Goal: Transaction & Acquisition: Purchase product/service

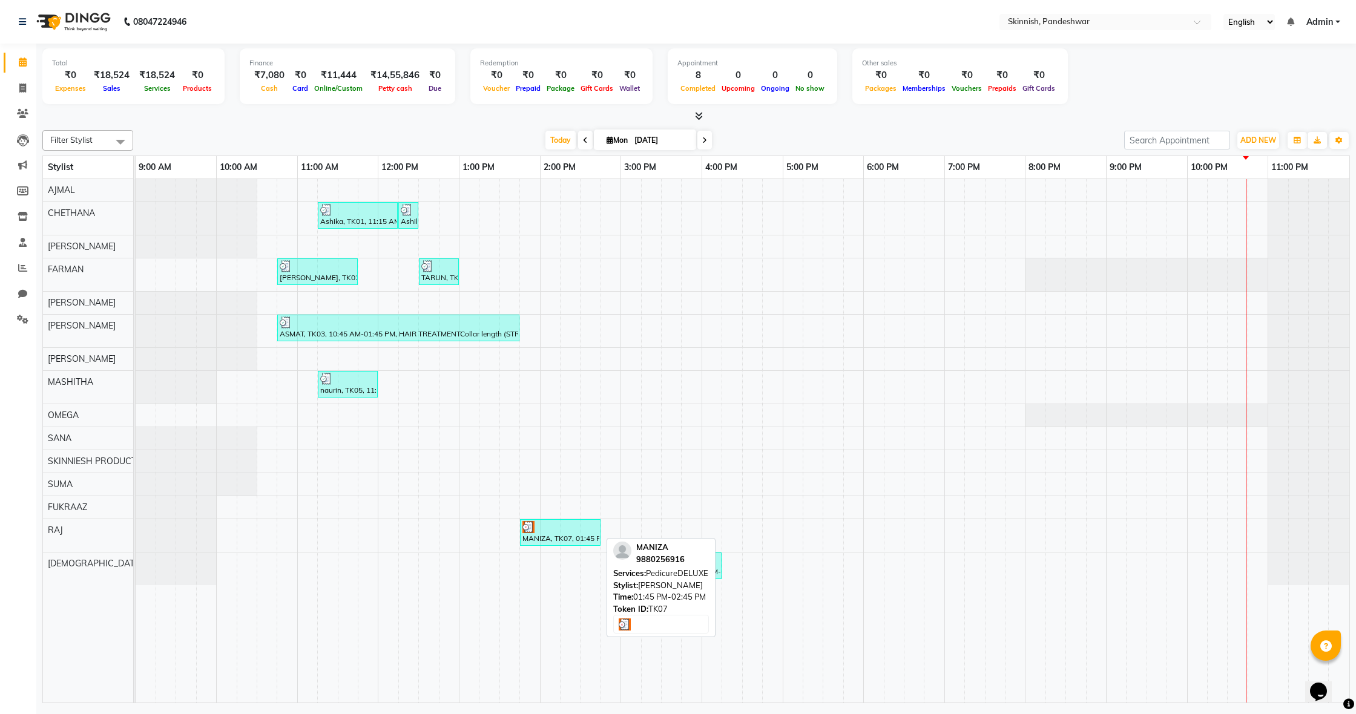
click at [538, 530] on div at bounding box center [560, 527] width 76 height 12
select select "3"
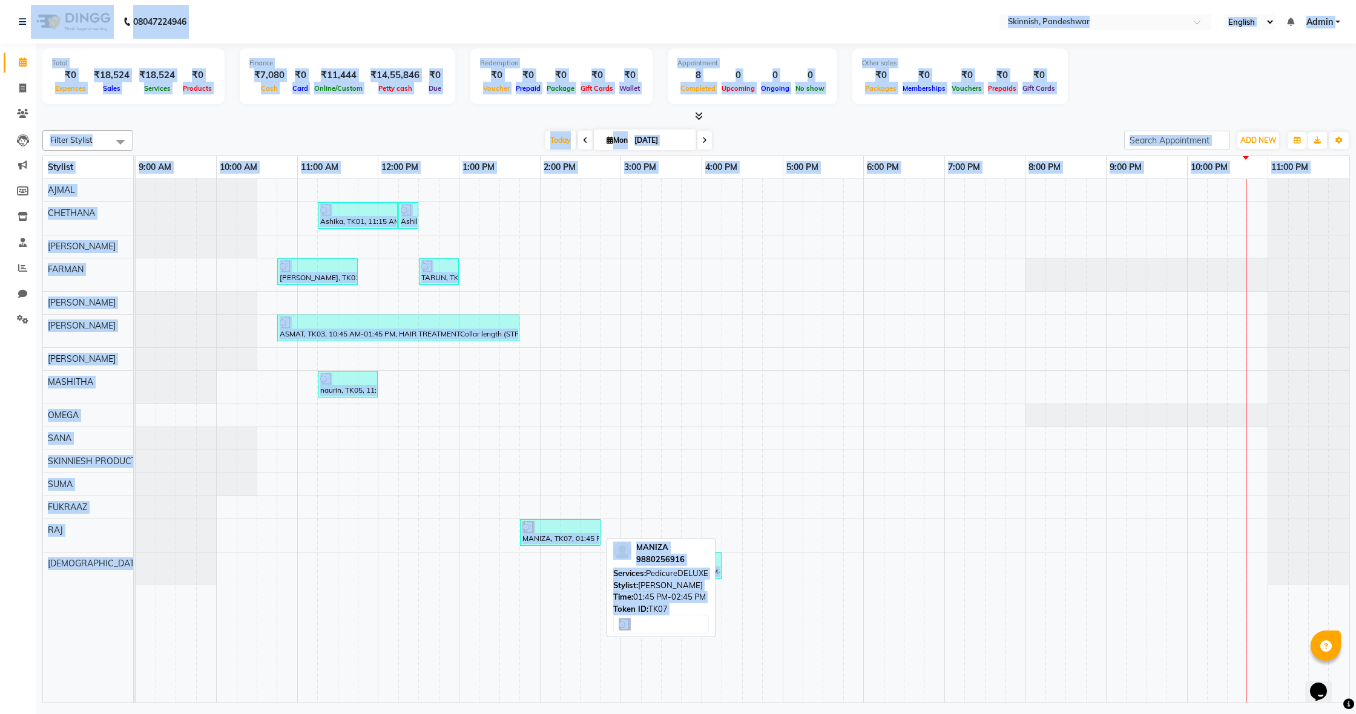
click at [533, 530] on img at bounding box center [528, 527] width 12 height 12
select select "3"
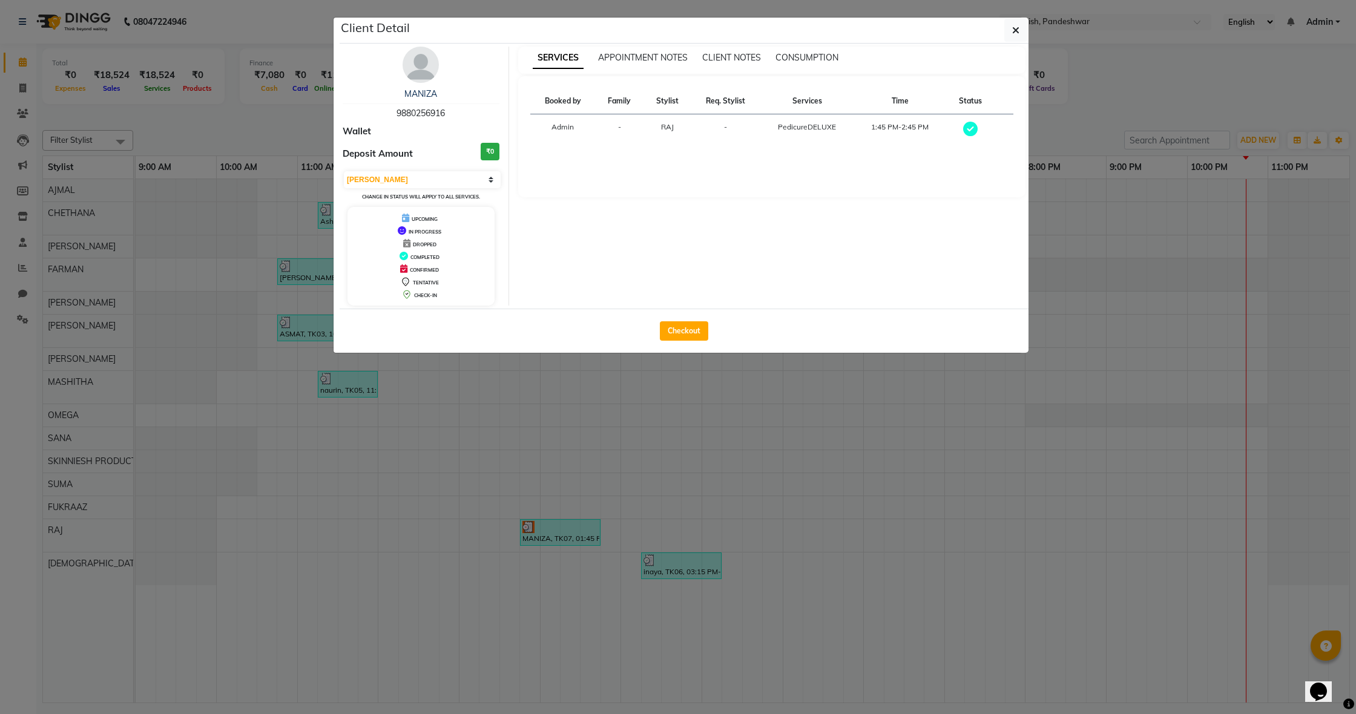
drag, startPoint x: 668, startPoint y: 310, endPoint x: 670, endPoint y: 317, distance: 7.5
click at [668, 311] on div "Checkout" at bounding box center [684, 331] width 689 height 44
click at [680, 333] on button "Checkout" at bounding box center [684, 330] width 48 height 19
select select "7886"
select select "service"
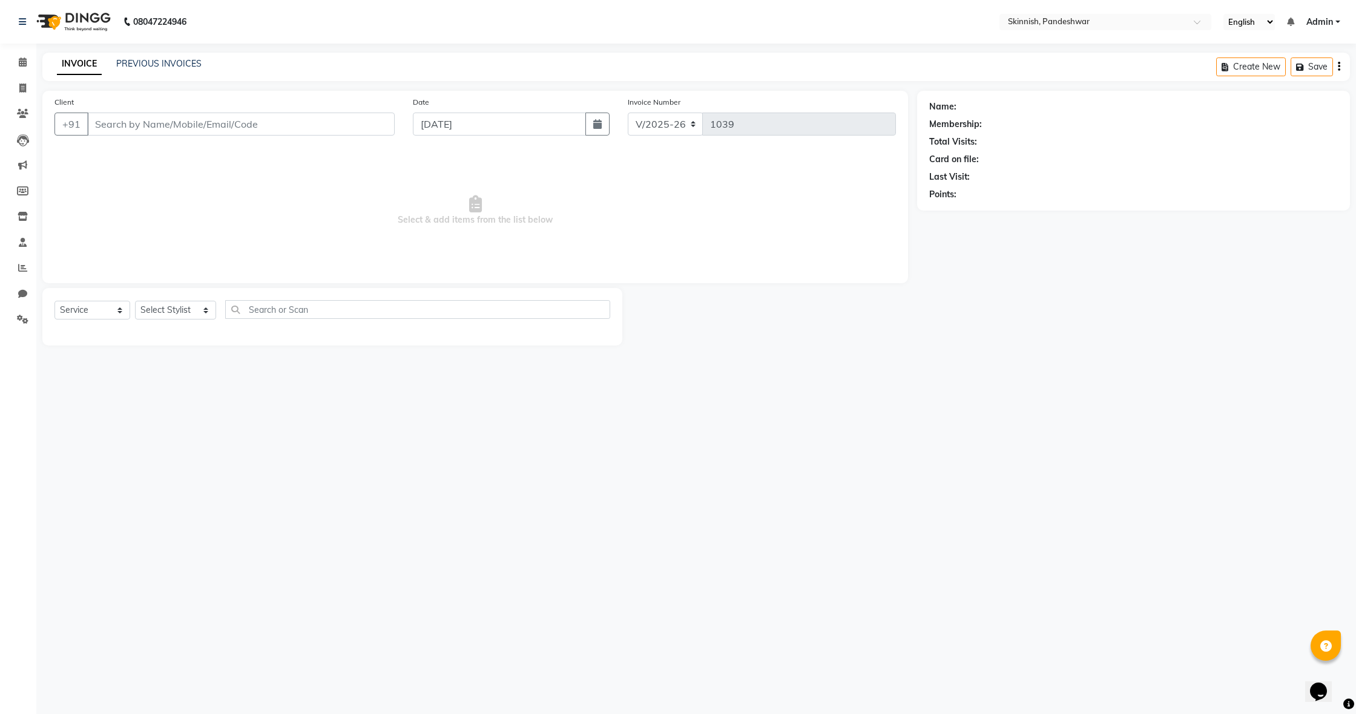
type input "9880256916"
select select "84019"
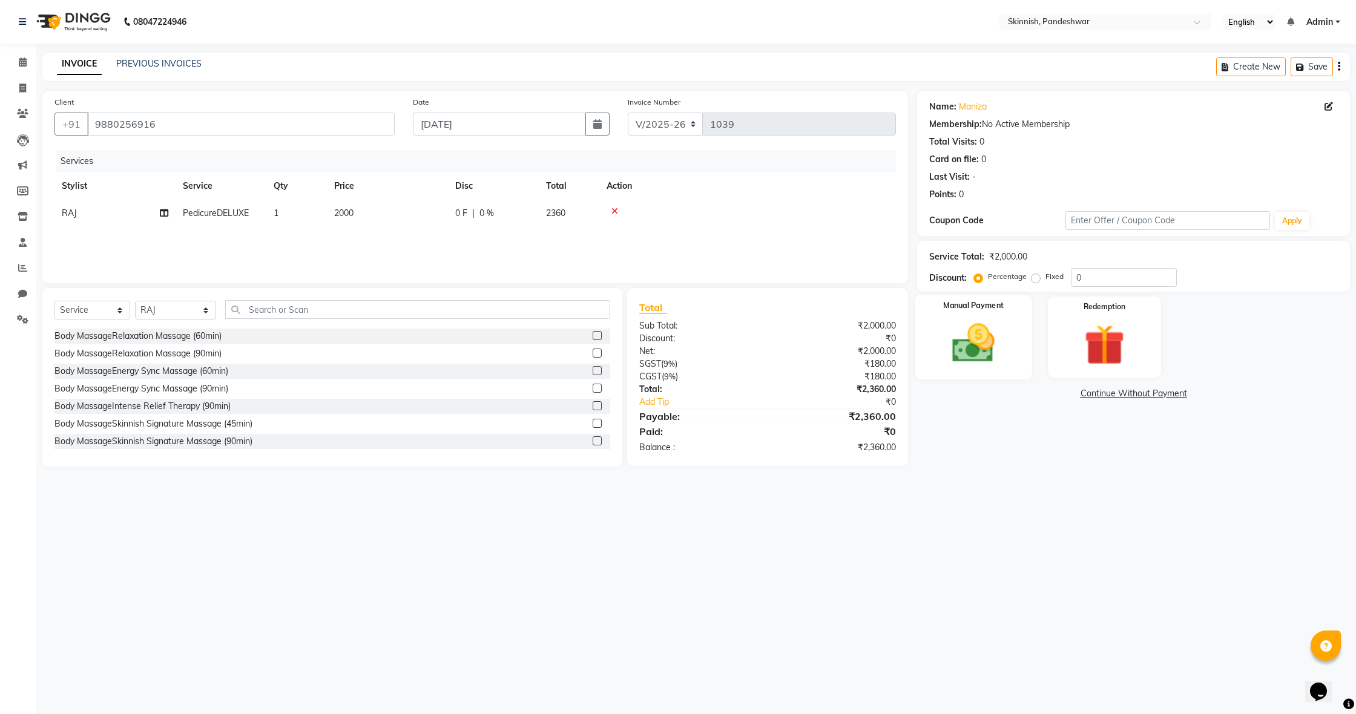
click at [985, 327] on img at bounding box center [973, 343] width 69 height 49
click at [1093, 394] on span "UPI" at bounding box center [1093, 394] width 19 height 14
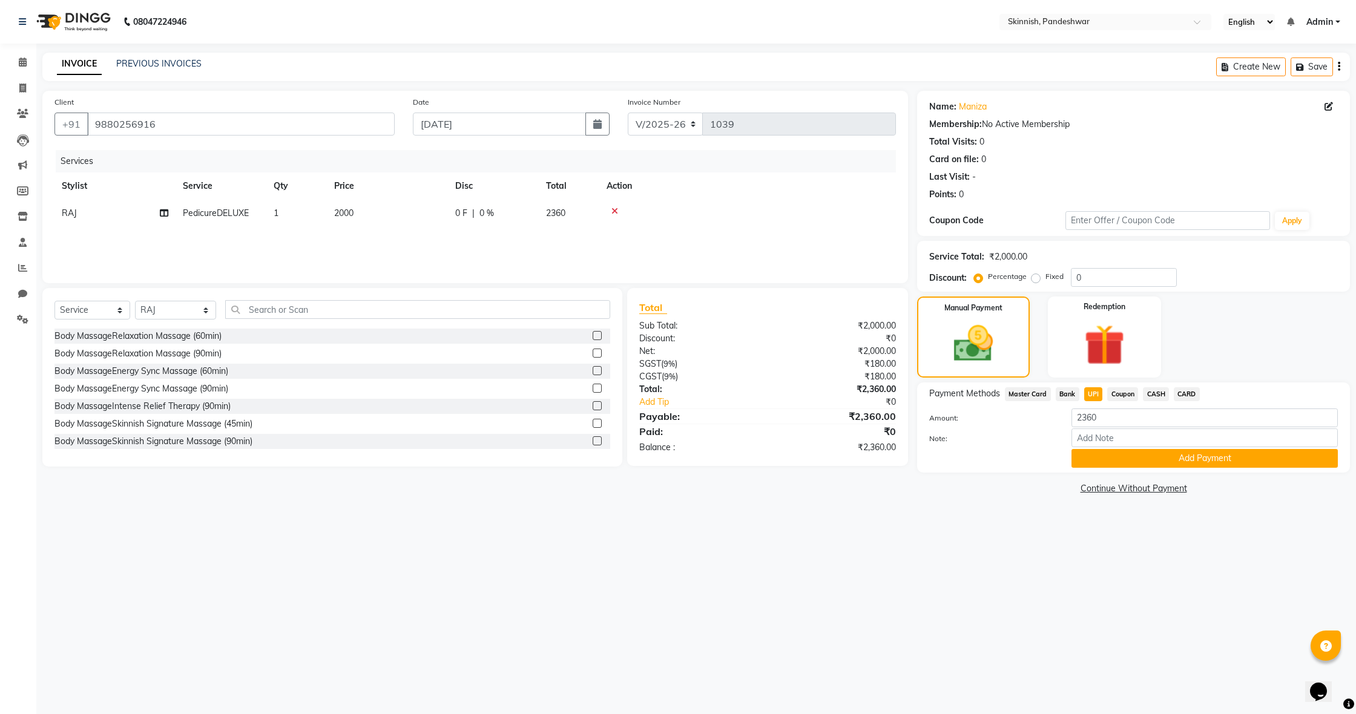
click at [1097, 392] on span "UPI" at bounding box center [1093, 394] width 19 height 14
click at [1130, 454] on button "Add Payment" at bounding box center [1204, 458] width 266 height 19
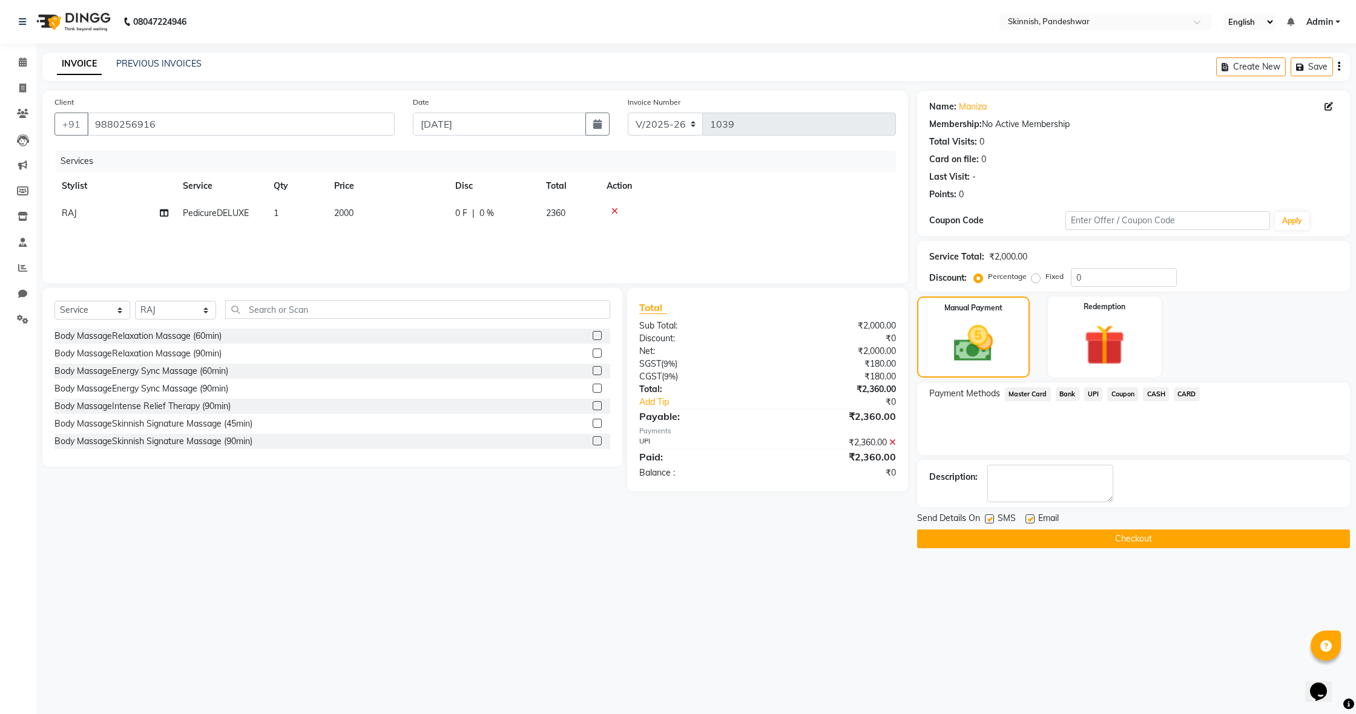
click at [1118, 538] on button "Checkout" at bounding box center [1133, 539] width 433 height 19
